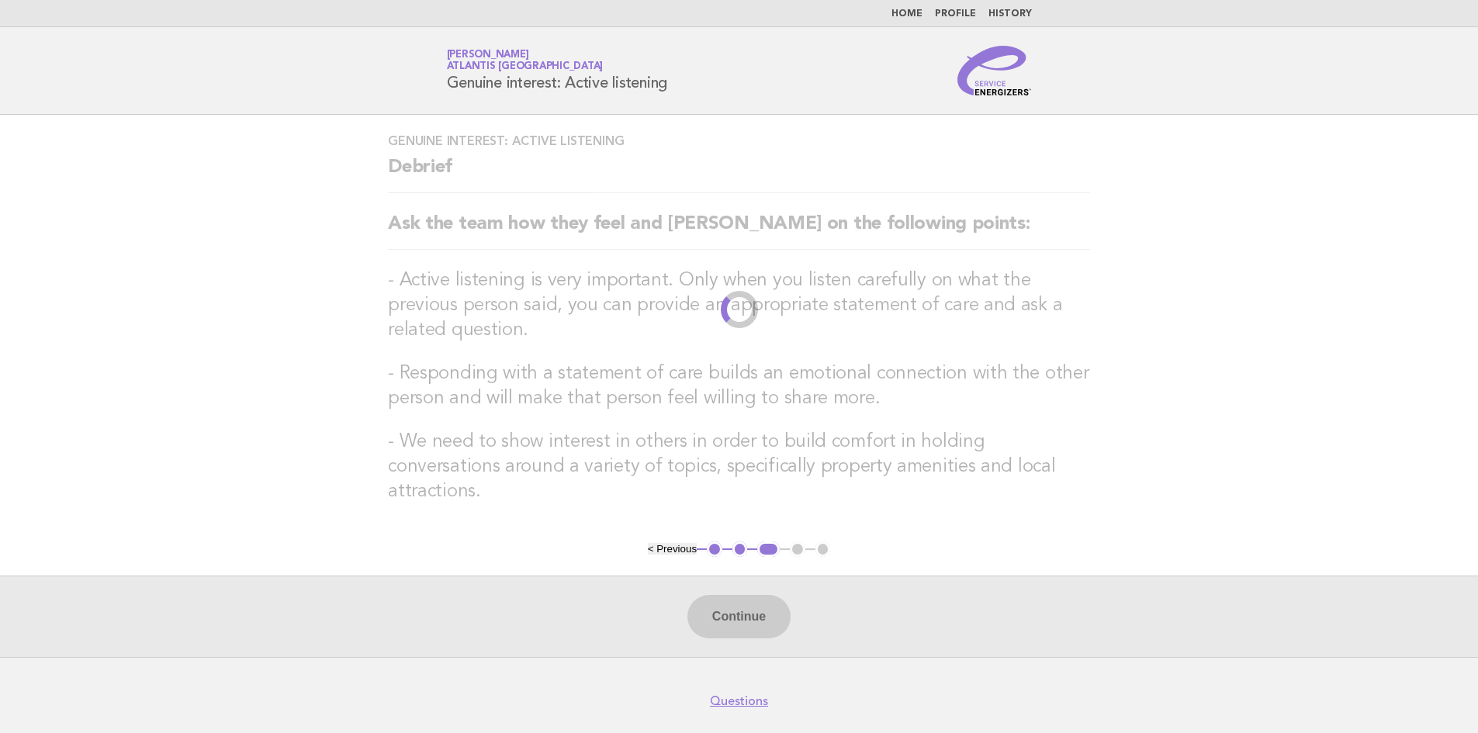
scroll to position [35, 0]
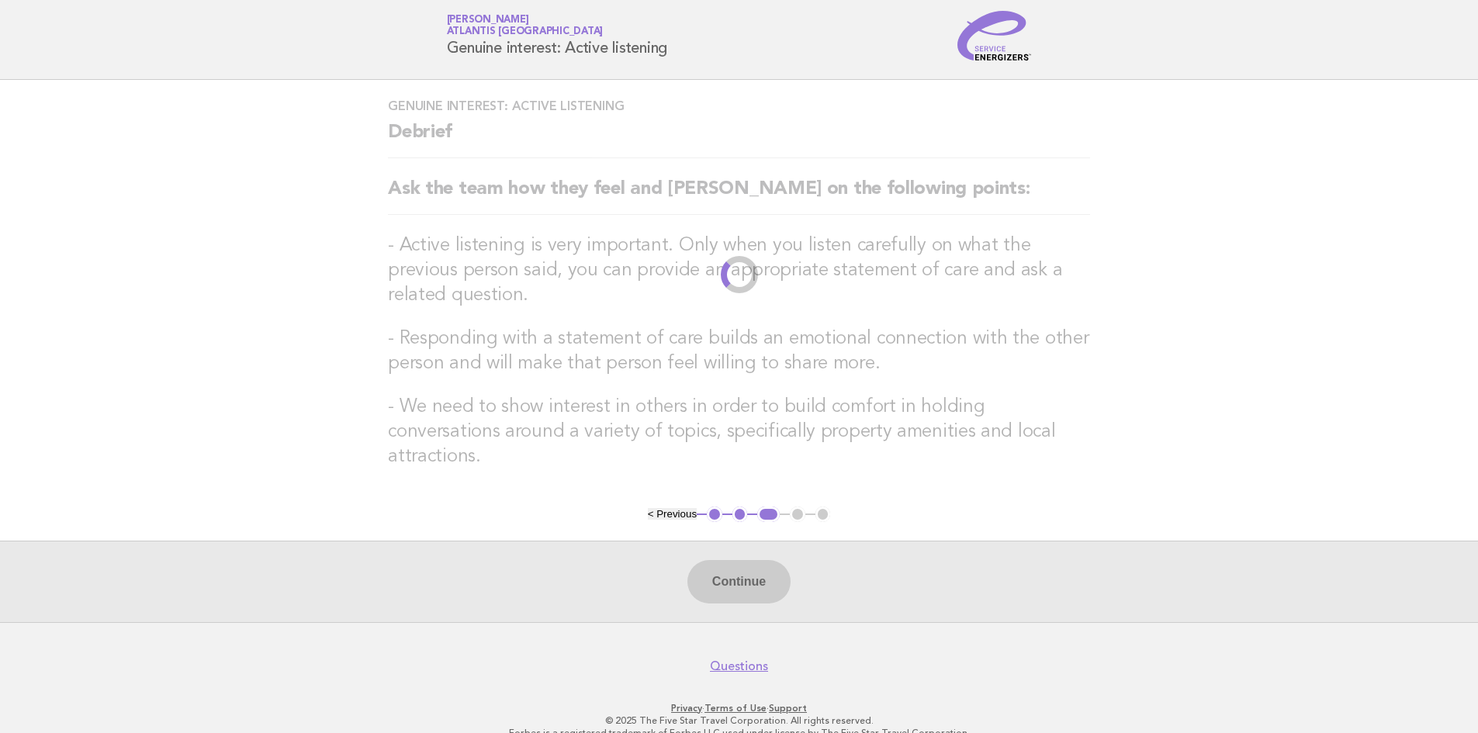
click at [990, 49] on img at bounding box center [994, 36] width 74 height 50
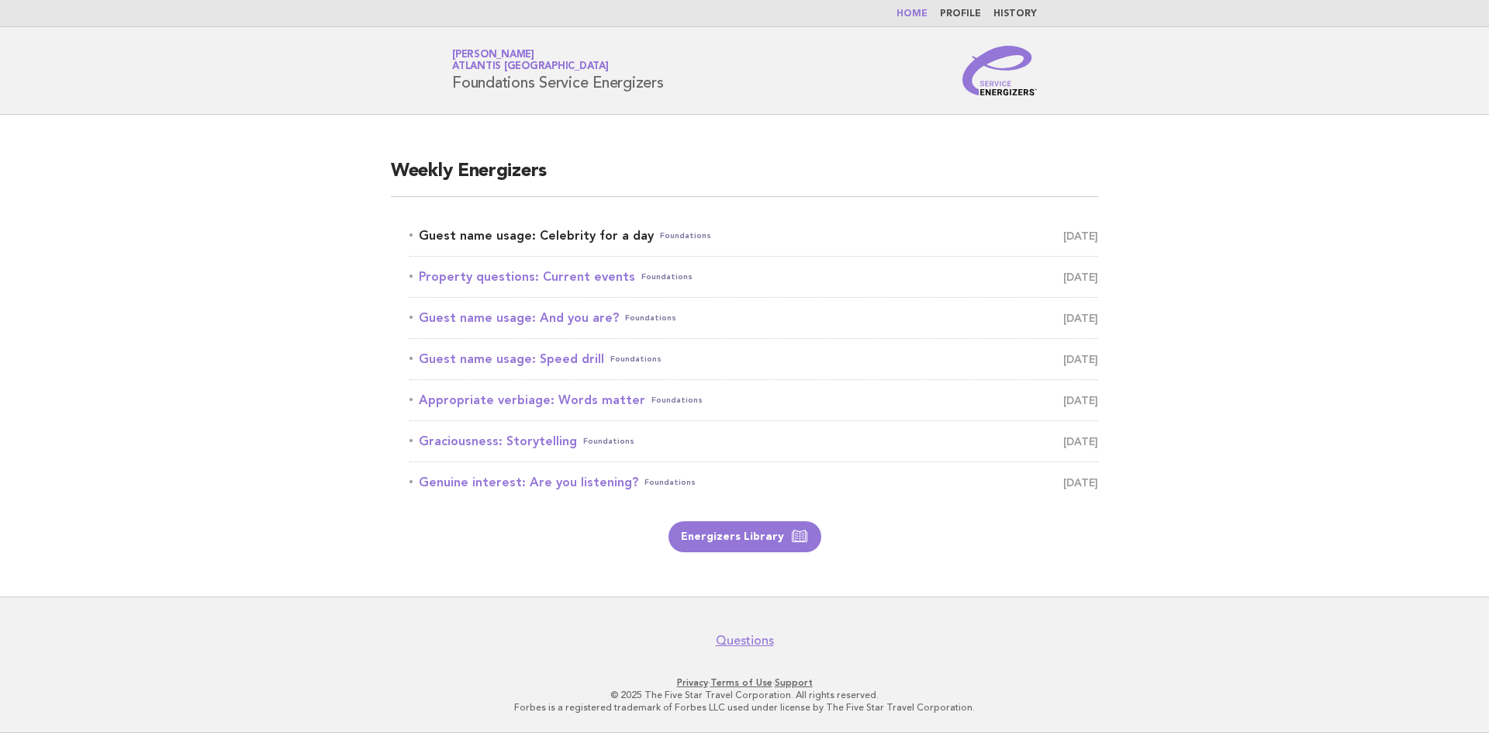
click at [557, 236] on link "Guest name usage: Celebrity for a day Foundations [DATE]" at bounding box center [754, 236] width 689 height 22
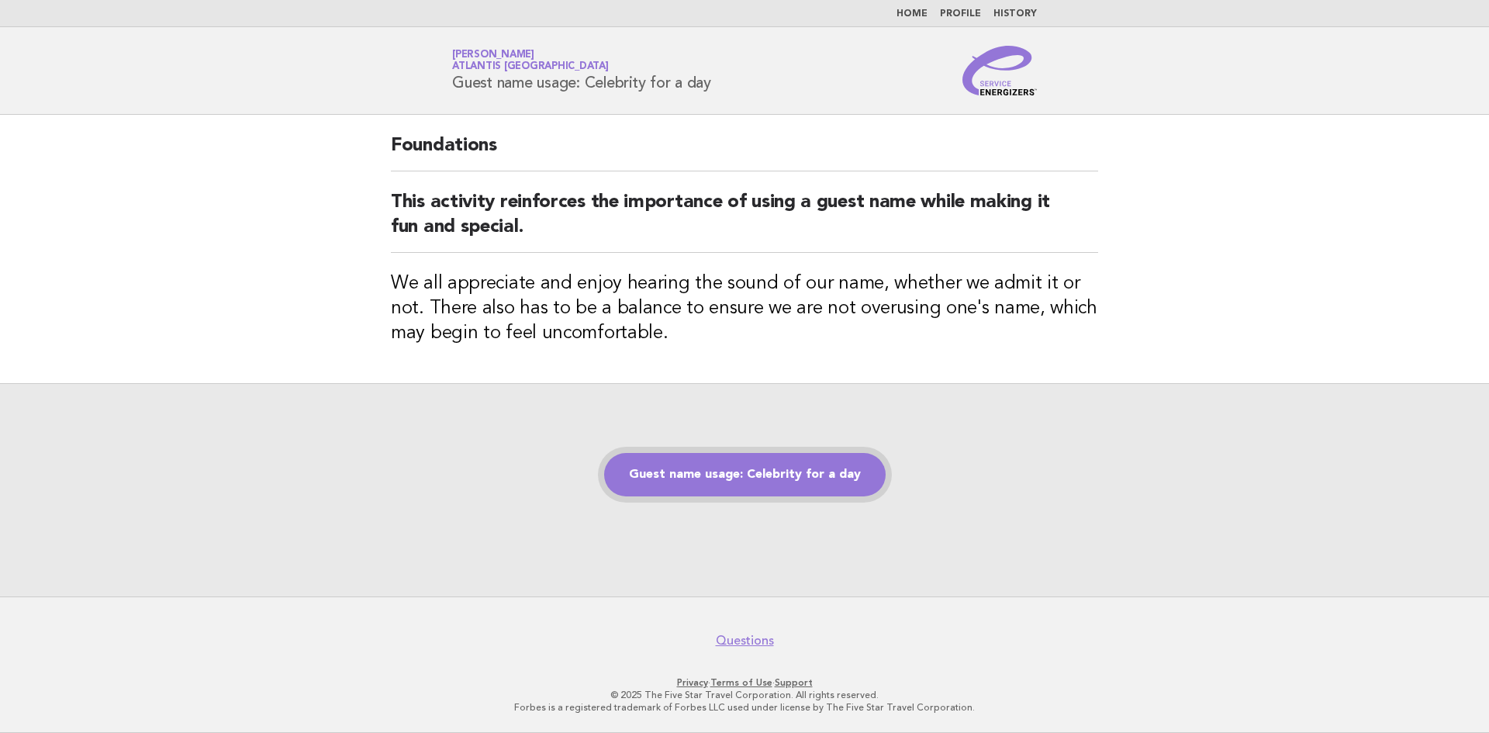
click at [744, 476] on link "Guest name usage: Celebrity for a day" at bounding box center [745, 474] width 282 height 43
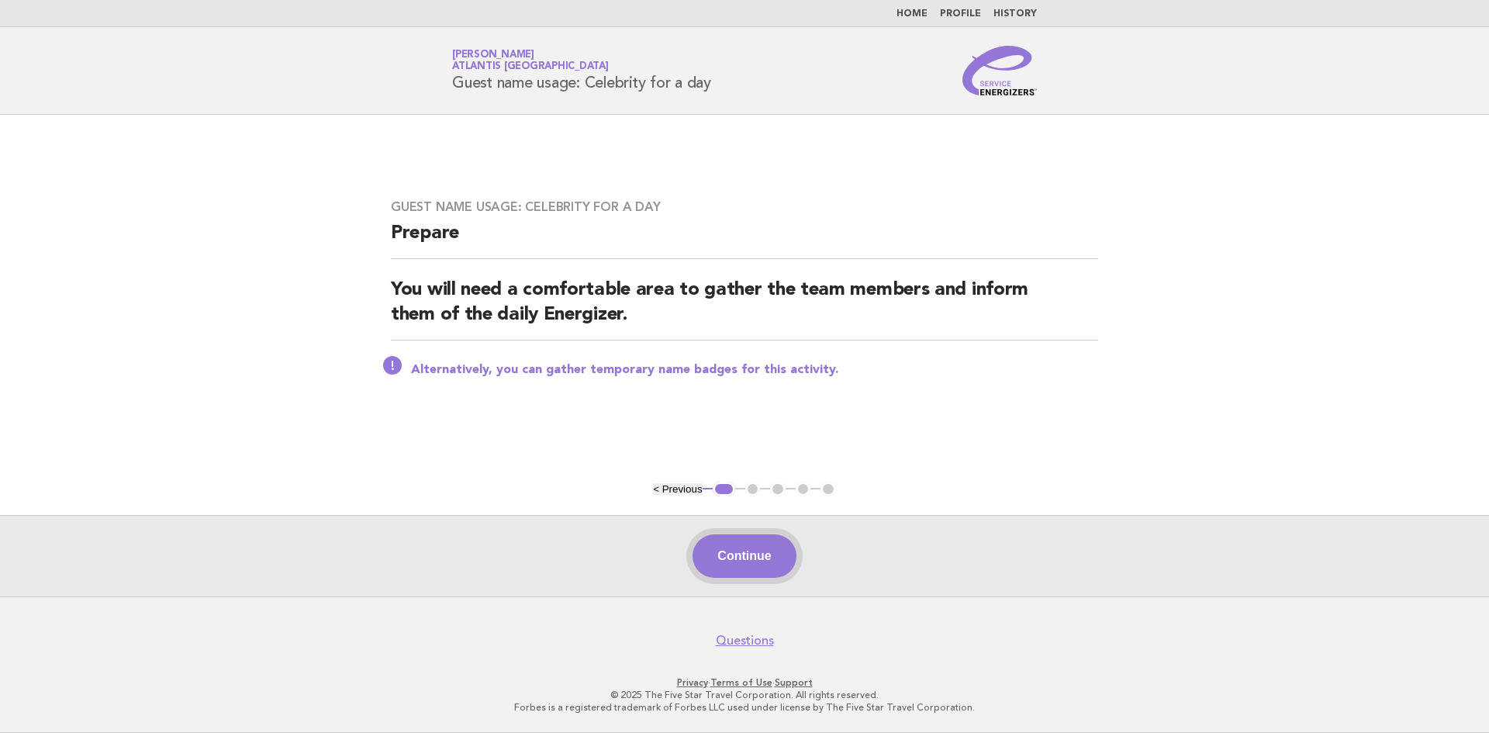
click at [771, 555] on button "Continue" at bounding box center [744, 555] width 103 height 43
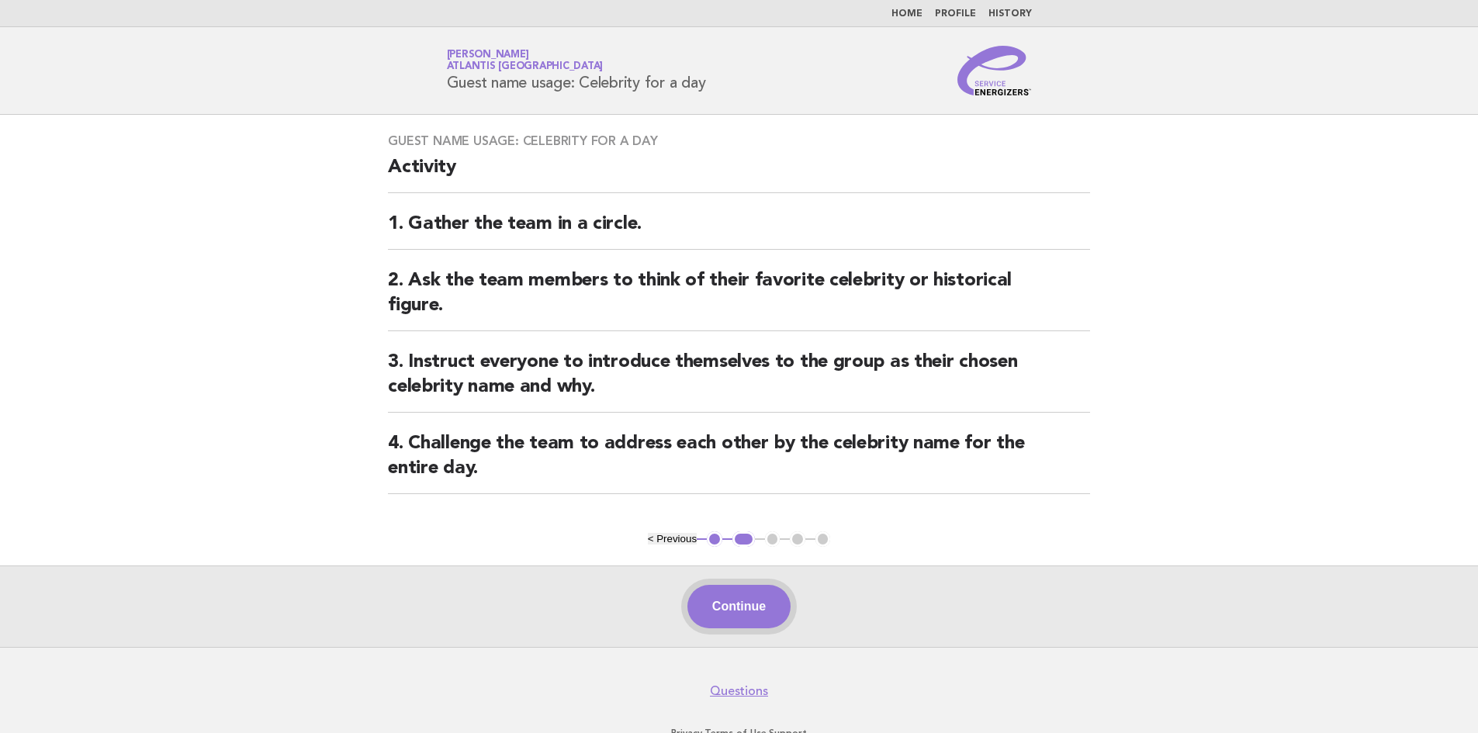
click at [728, 610] on button "Continue" at bounding box center [738, 606] width 103 height 43
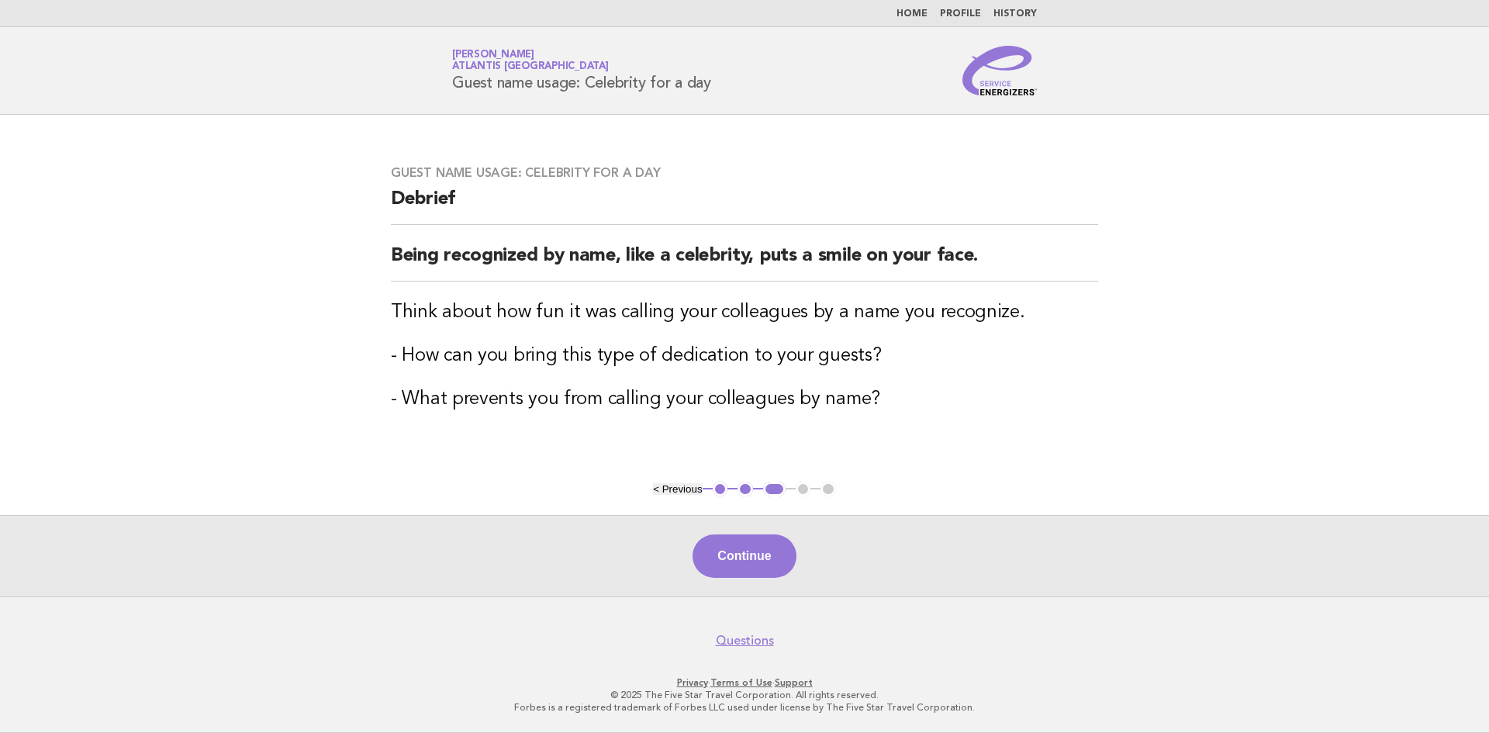
click at [1139, 399] on main "Guest name usage: Celebrity for a day Debrief Being recognized by name, like a …" at bounding box center [744, 356] width 1489 height 482
click at [756, 548] on button "Continue" at bounding box center [744, 555] width 103 height 43
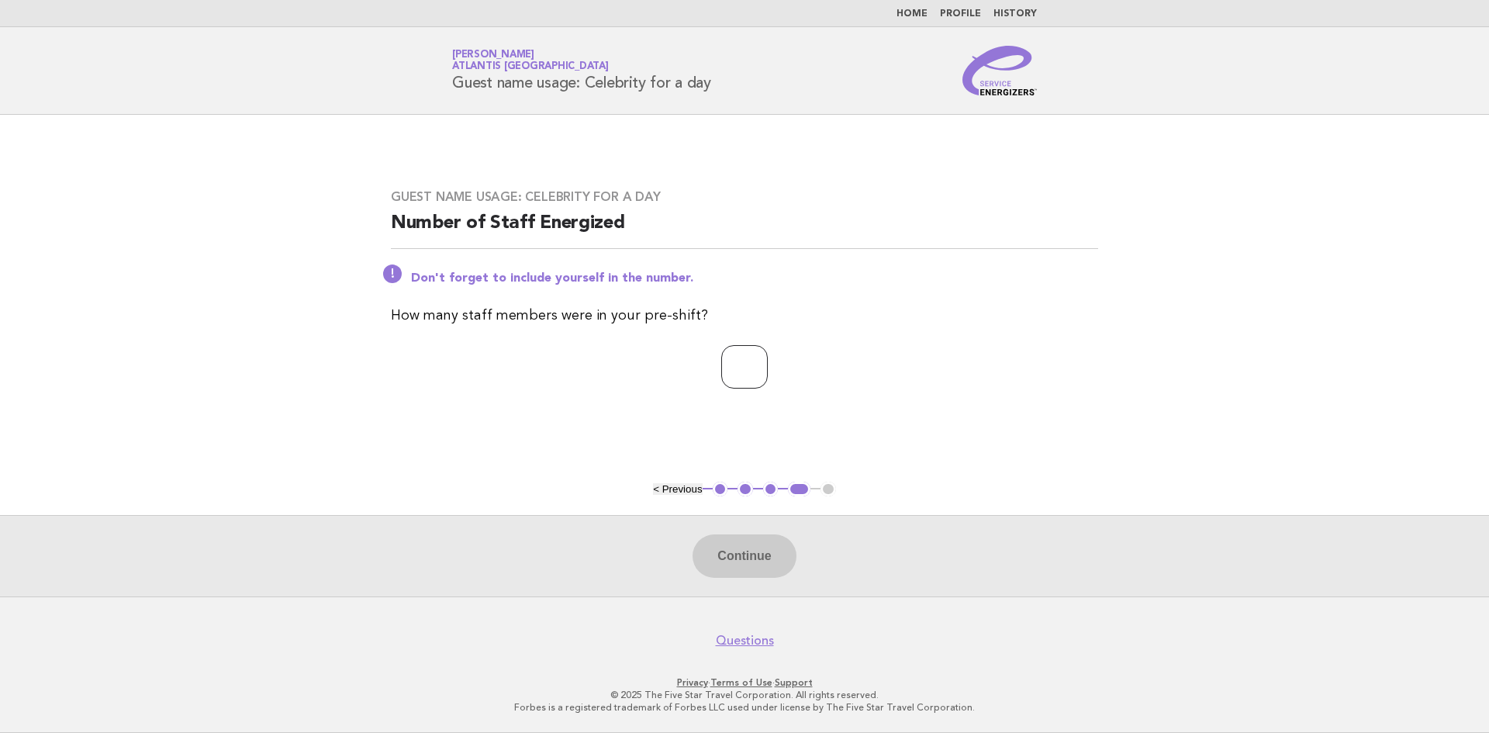
click at [740, 374] on input "number" at bounding box center [744, 366] width 47 height 43
type input "**"
click at [744, 558] on button "Continue" at bounding box center [744, 555] width 103 height 43
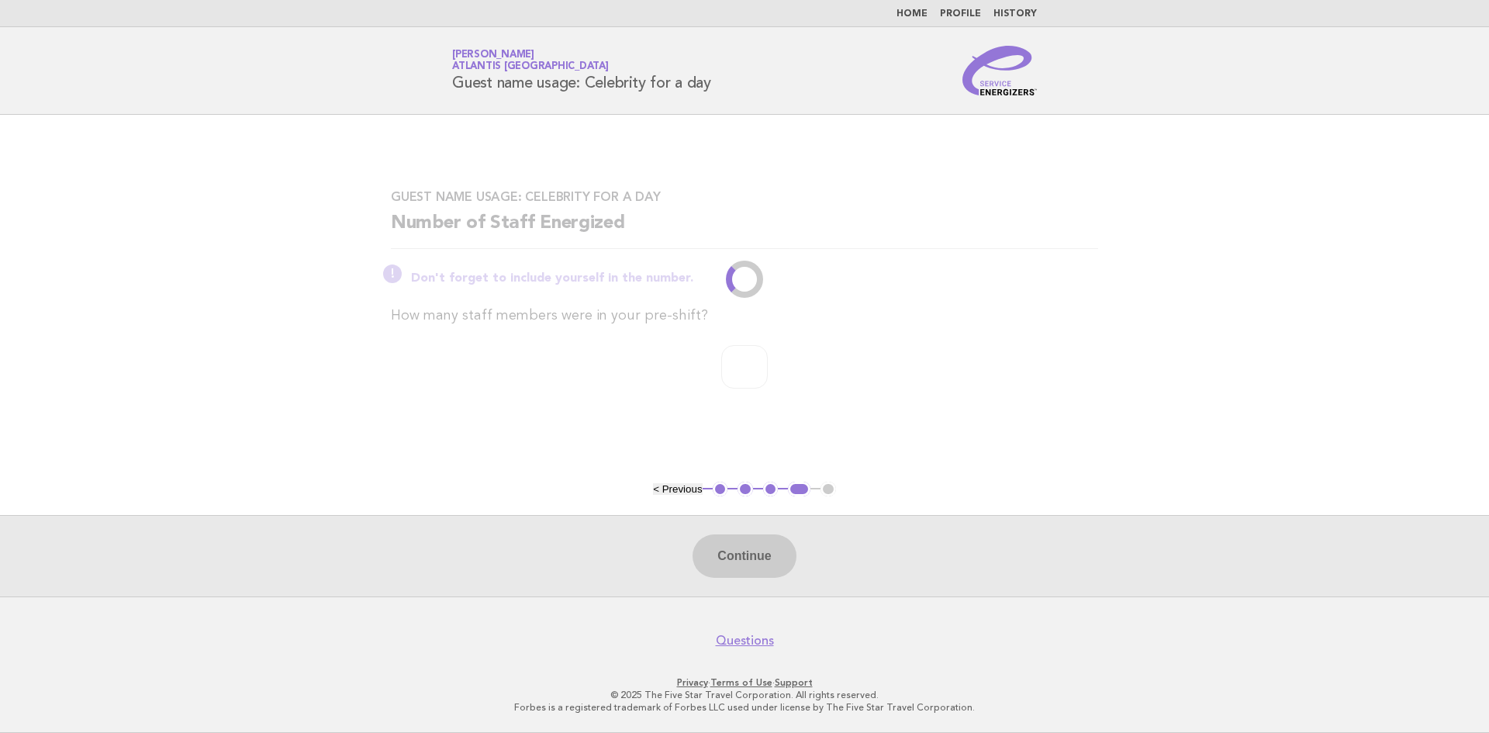
click at [745, 562] on div "Continue" at bounding box center [744, 555] width 1489 height 81
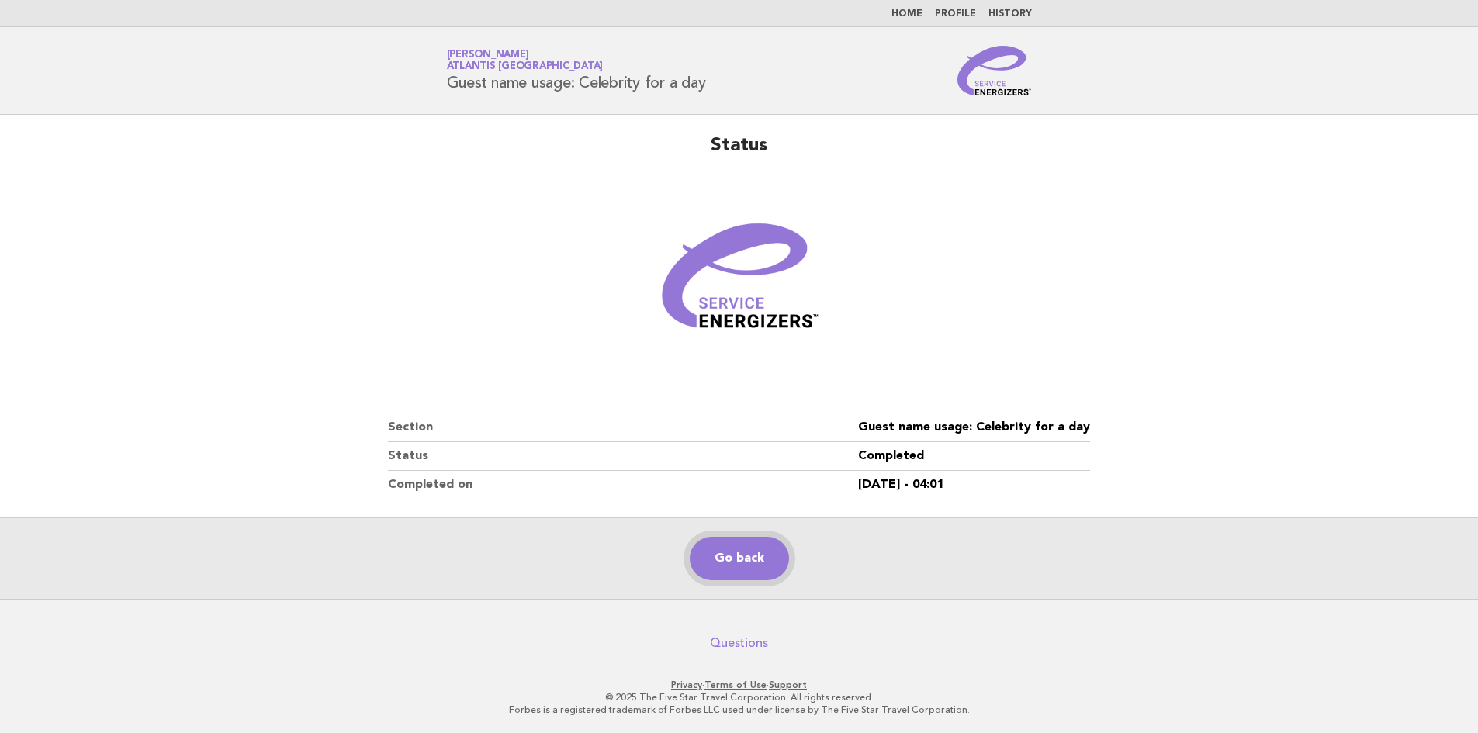
click at [743, 559] on link "Go back" at bounding box center [739, 558] width 99 height 43
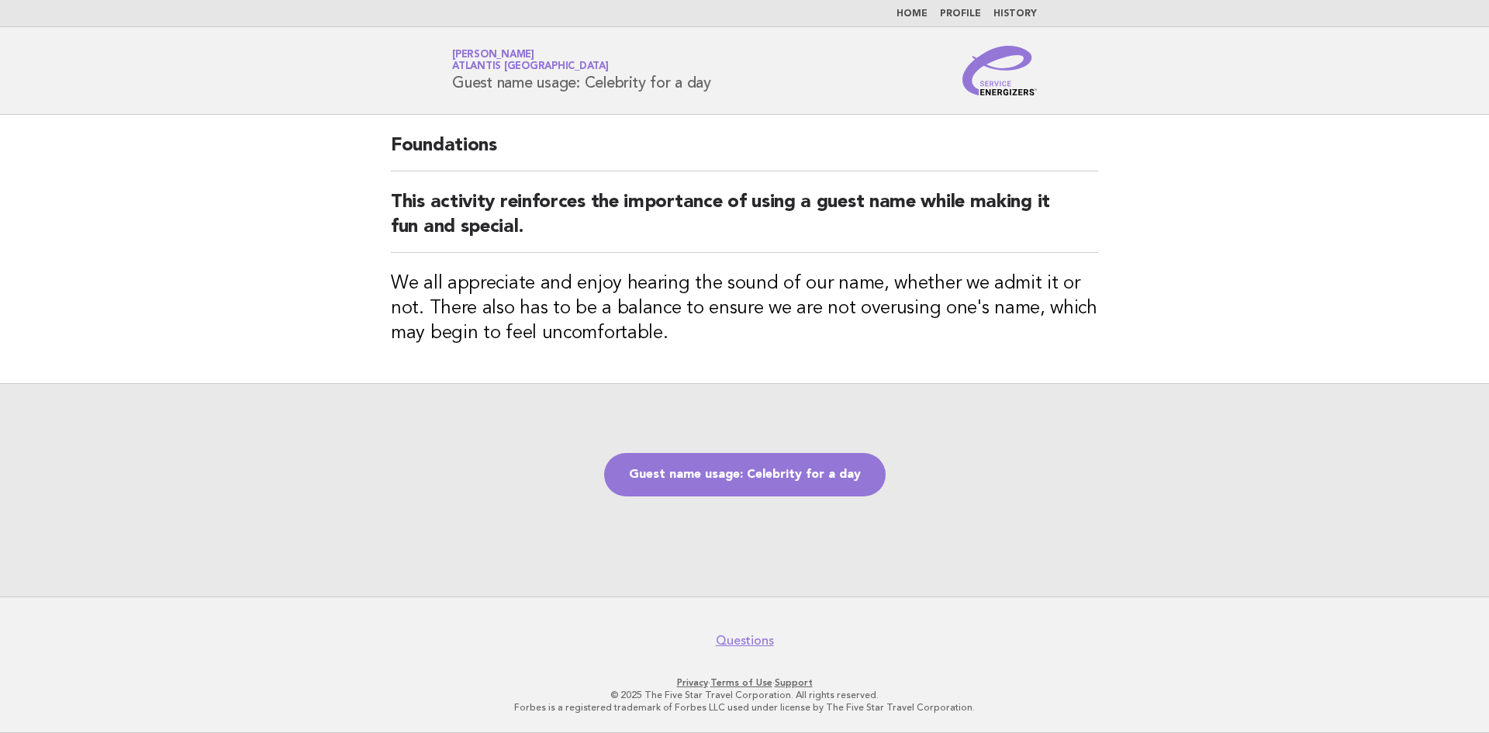
click at [1012, 60] on img at bounding box center [1000, 71] width 74 height 50
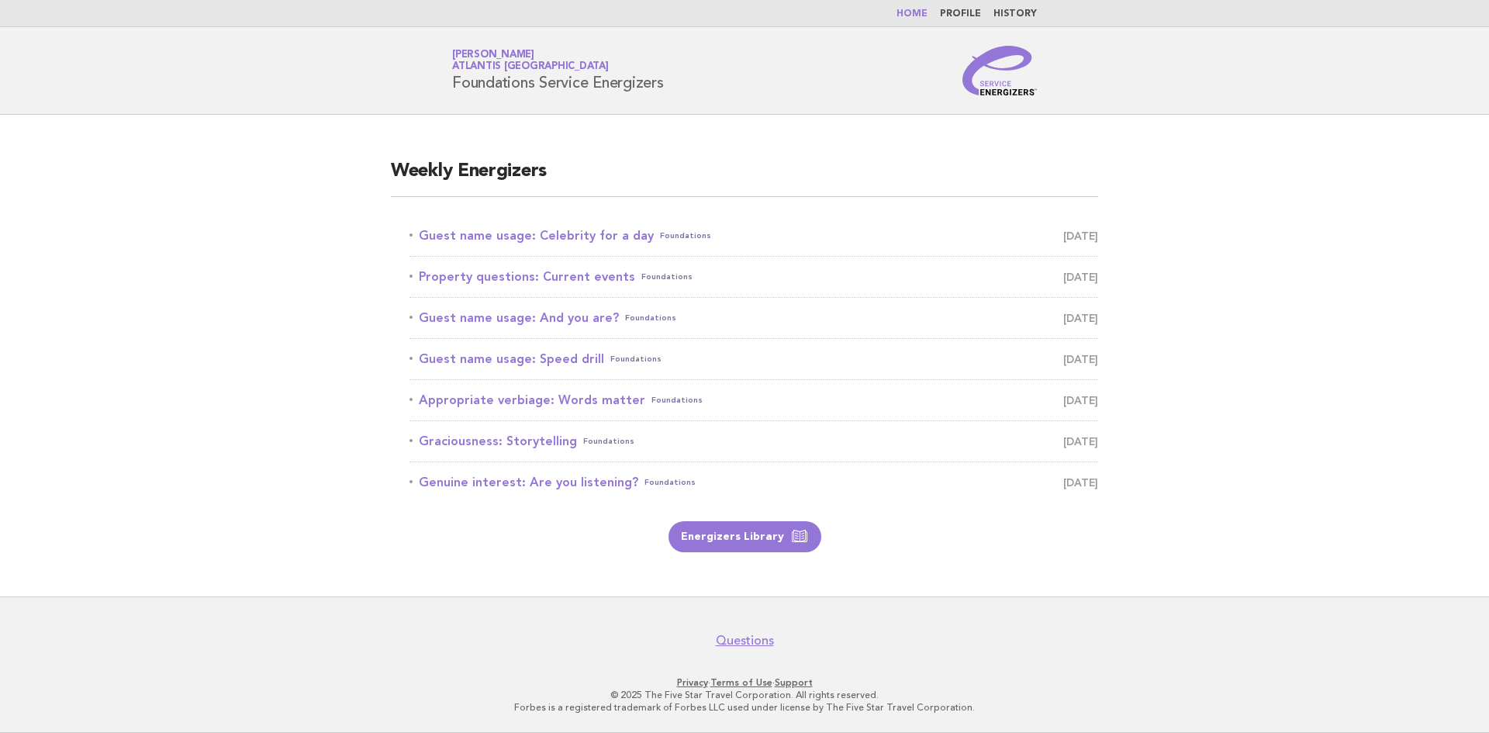
click at [1488, 303] on main "Weekly Energizers Guest name usage: Celebrity for a day Foundations [DATE] Prop…" at bounding box center [744, 356] width 1489 height 482
